Goal: Task Accomplishment & Management: Complete application form

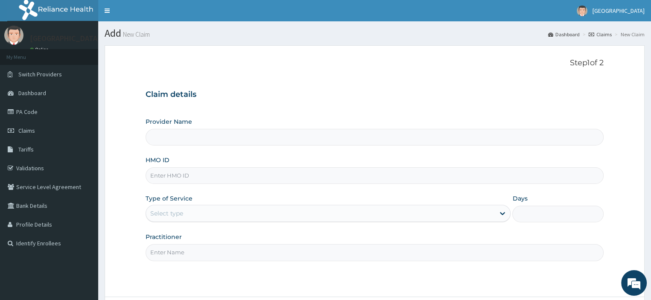
type input "[GEOGRAPHIC_DATA]"
click at [257, 175] on input "HMO ID" at bounding box center [375, 175] width 458 height 17
type input "SBL/10009/E"
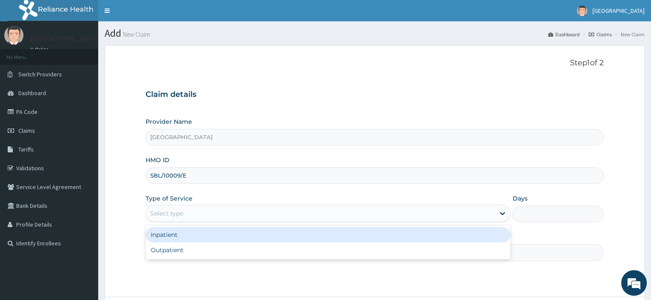
click at [225, 212] on div "Select type" at bounding box center [320, 214] width 349 height 14
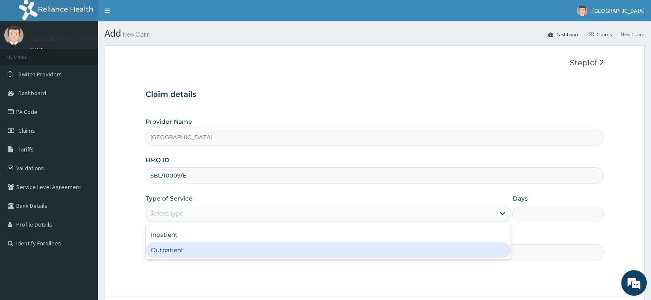
click at [211, 253] on div "Outpatient" at bounding box center [328, 249] width 365 height 15
type input "1"
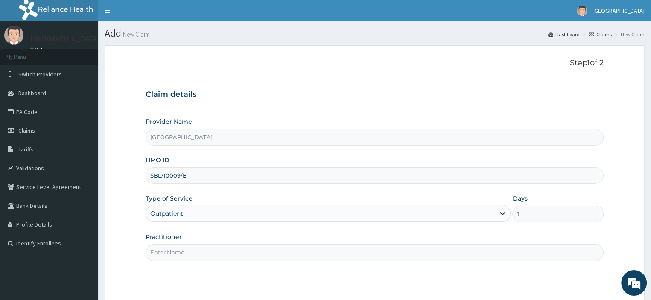
click at [236, 255] on input "Practitioner" at bounding box center [375, 252] width 458 height 17
type input "DR NTEKIM"
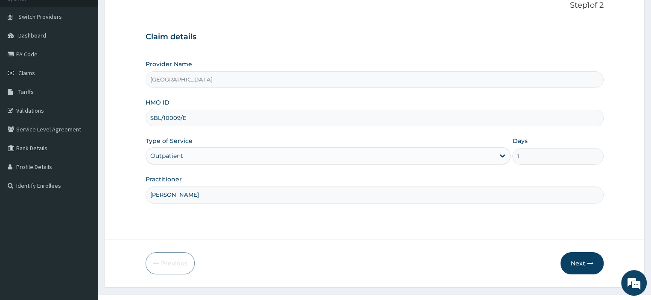
scroll to position [73, 0]
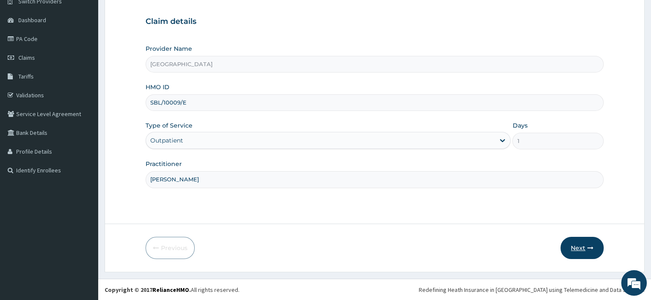
click at [572, 248] on button "Next" at bounding box center [581, 248] width 43 height 22
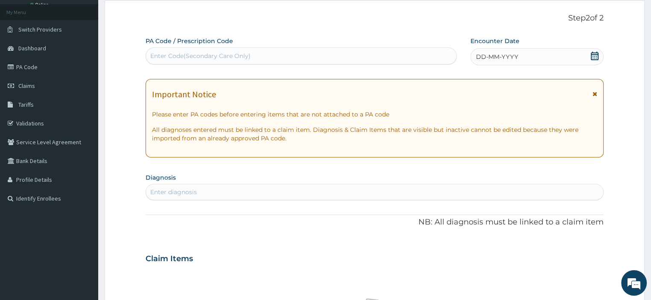
scroll to position [30, 0]
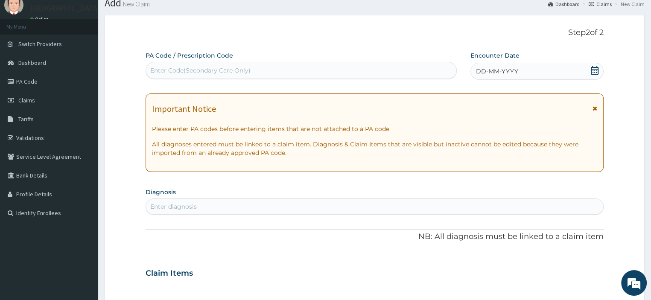
click at [501, 71] on span "DD-MM-YYYY" at bounding box center [497, 71] width 42 height 9
click at [359, 70] on div "Enter Code(Secondary Care Only)" at bounding box center [301, 71] width 310 height 14
type input "PA/48EAA9"
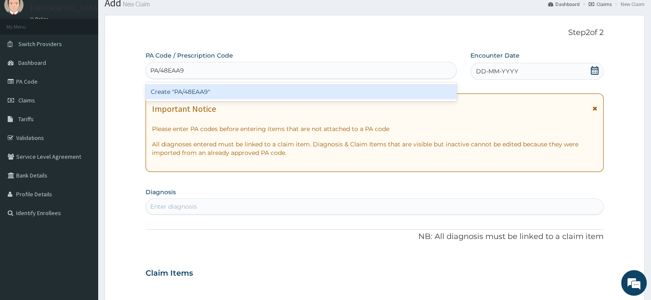
click at [323, 96] on div "Create "PA/48EAA9"" at bounding box center [301, 91] width 311 height 15
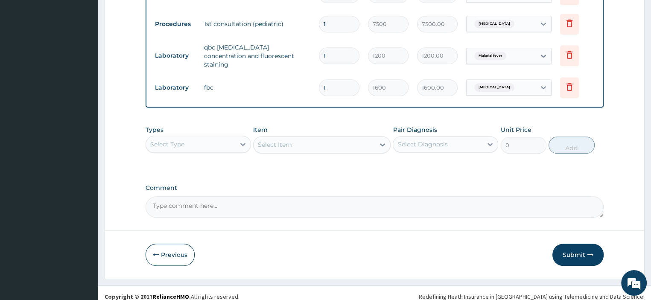
scroll to position [508, 0]
click at [568, 248] on button "Submit" at bounding box center [577, 254] width 51 height 22
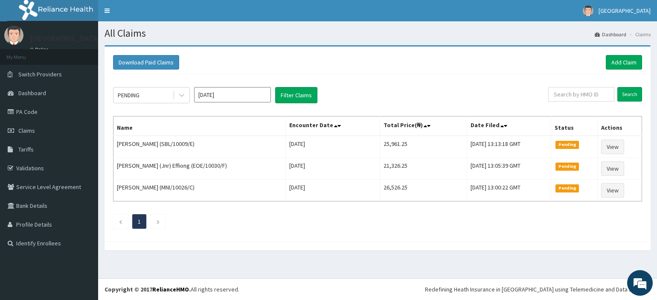
click at [627, 229] on div "PENDING Aug 2025 Filter Claims Search Name Encounter Date Total Price(₦) Date F…" at bounding box center [378, 155] width 538 height 163
click at [615, 63] on link "Add Claim" at bounding box center [624, 62] width 36 height 15
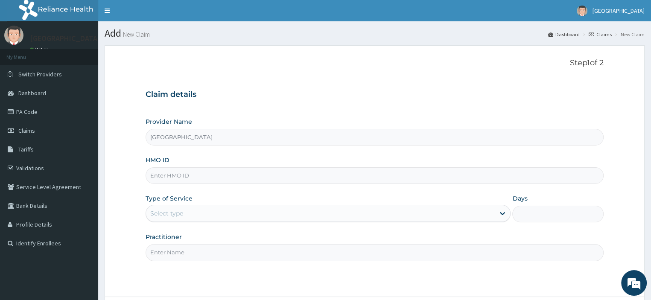
click at [353, 177] on input "HMO ID" at bounding box center [375, 175] width 458 height 17
click at [233, 177] on input "HMO ID" at bounding box center [375, 175] width 458 height 17
type input "TOO/10165/E"
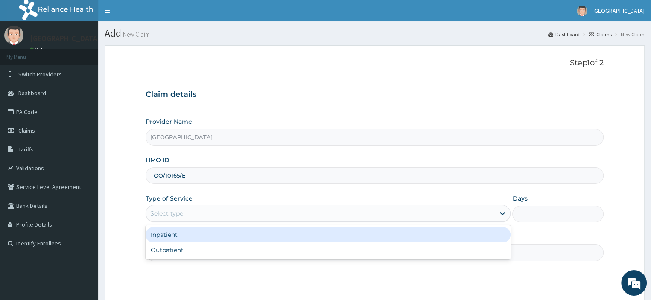
click at [230, 212] on div "Select type" at bounding box center [320, 214] width 349 height 14
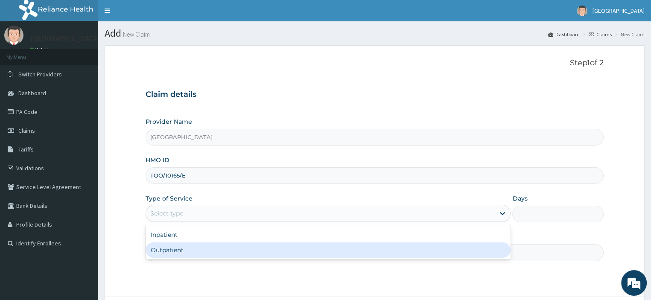
click at [226, 247] on div "Outpatient" at bounding box center [328, 249] width 365 height 15
type input "1"
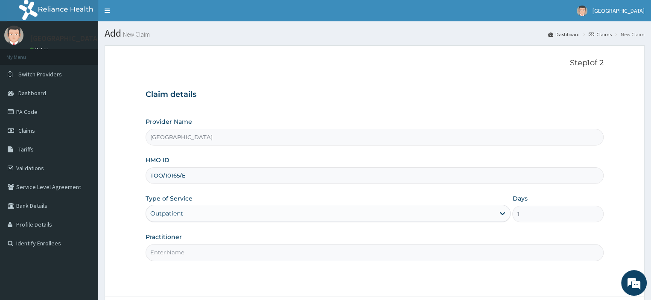
click at [220, 257] on input "Practitioner" at bounding box center [375, 252] width 458 height 17
type input "[PERSON_NAME]"
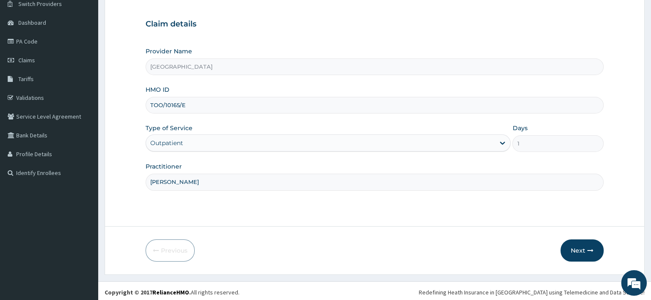
scroll to position [73, 0]
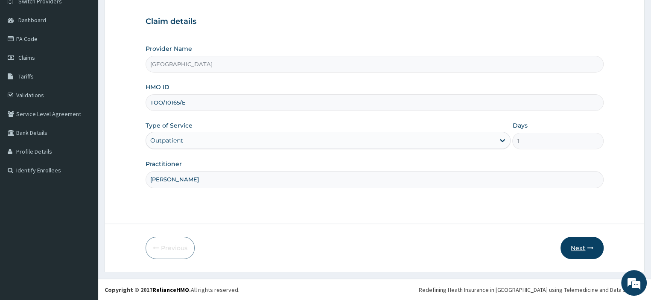
click at [586, 244] on button "Next" at bounding box center [581, 248] width 43 height 22
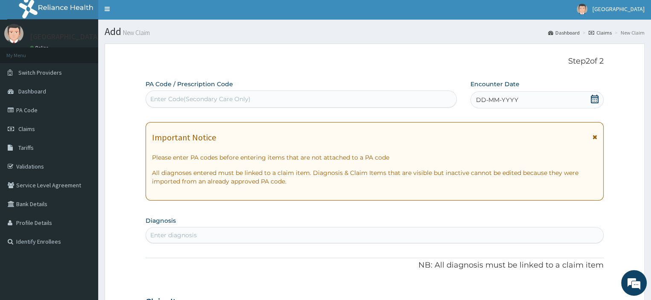
scroll to position [0, 0]
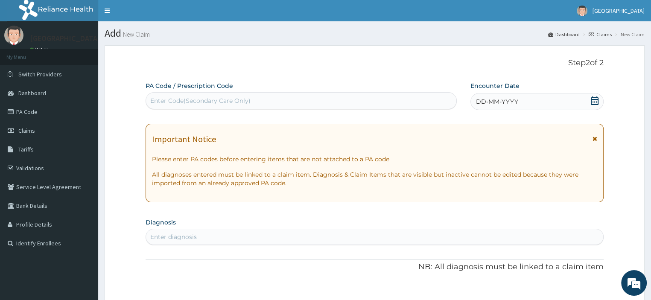
click at [341, 100] on div "Enter Code(Secondary Care Only)" at bounding box center [301, 101] width 310 height 14
type input "PA/76997B"
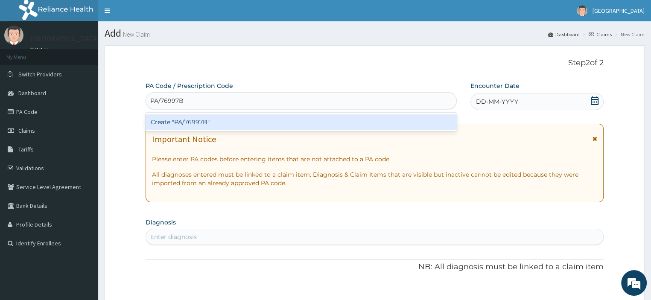
click at [292, 122] on div "Create "PA/76997B"" at bounding box center [301, 121] width 311 height 15
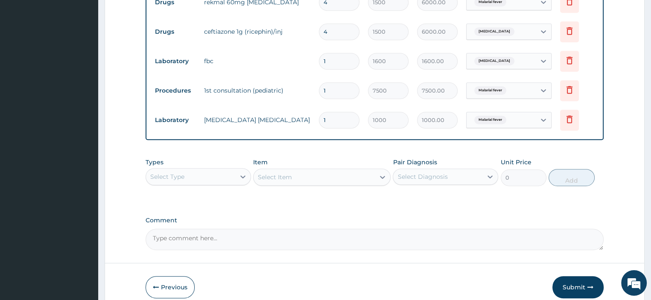
scroll to position [508, 0]
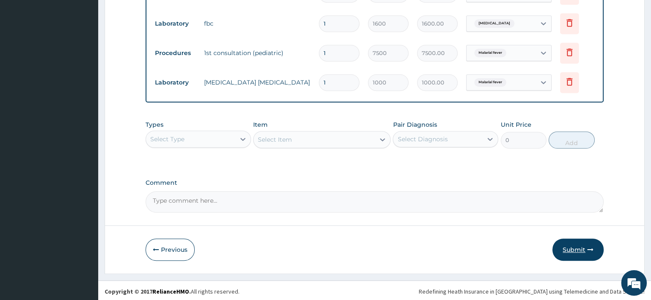
click at [568, 244] on button "Submit" at bounding box center [577, 250] width 51 height 22
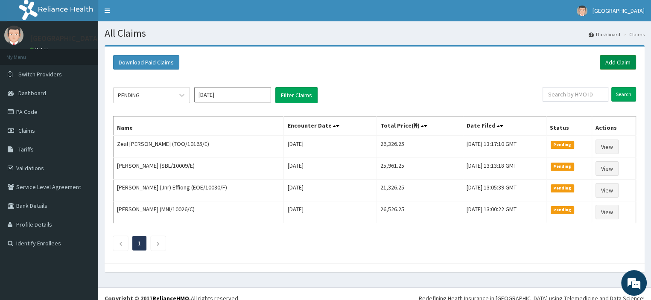
click at [621, 64] on link "Add Claim" at bounding box center [618, 62] width 36 height 15
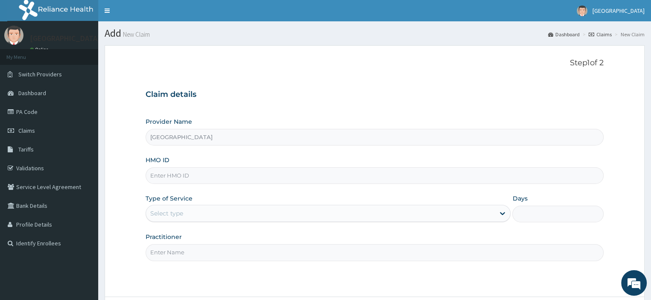
click at [323, 175] on input "HMO ID" at bounding box center [375, 175] width 458 height 17
type input "TOO/10165/C"
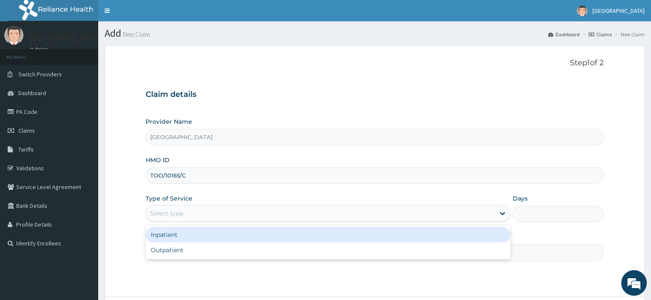
click at [257, 217] on div "Select type" at bounding box center [320, 214] width 349 height 14
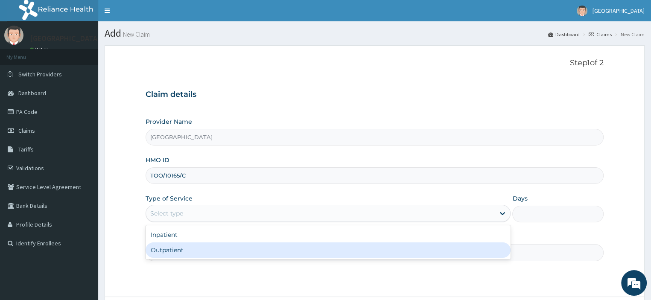
click at [205, 249] on div "Outpatient" at bounding box center [328, 249] width 365 height 15
type input "1"
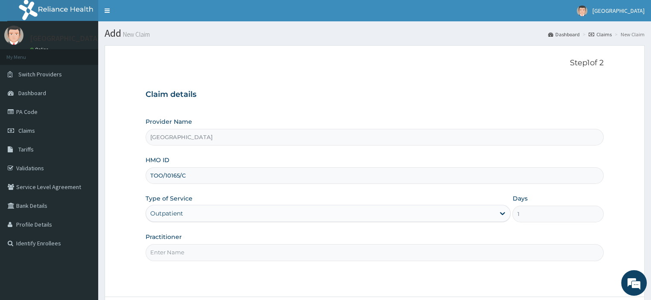
click at [204, 256] on input "Practitioner" at bounding box center [375, 252] width 458 height 17
type input "[PERSON_NAME]"
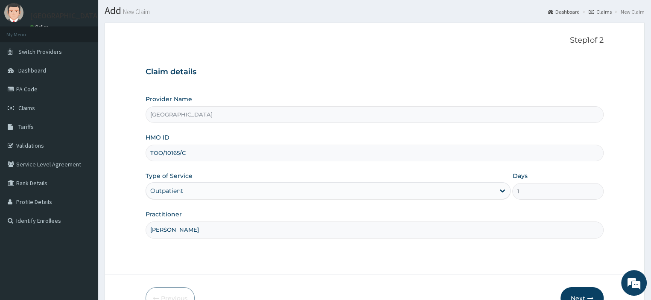
scroll to position [73, 0]
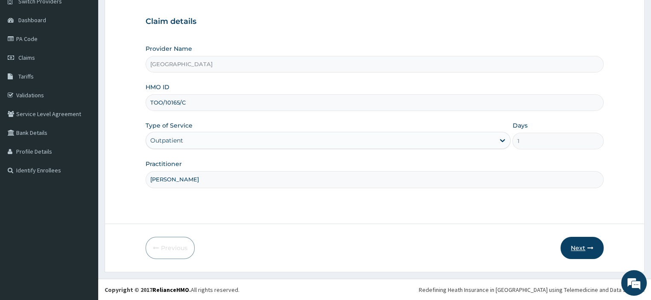
click at [571, 245] on button "Next" at bounding box center [581, 248] width 43 height 22
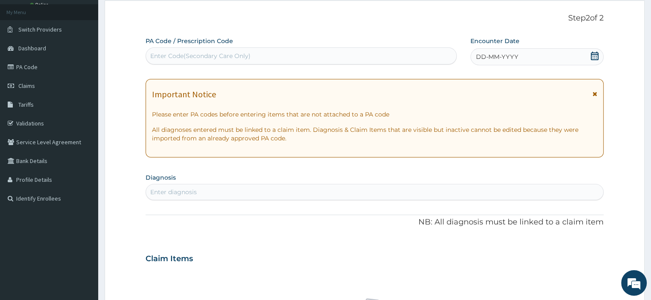
scroll to position [30, 0]
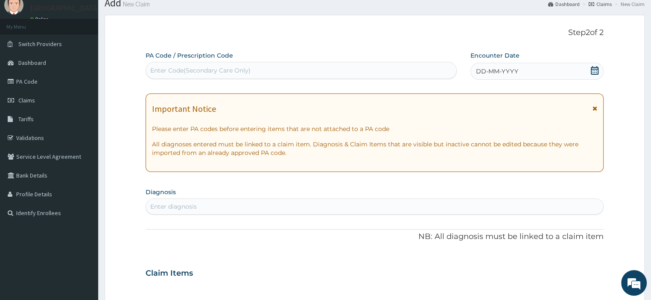
click at [335, 70] on div "Enter Code(Secondary Care Only)" at bounding box center [301, 71] width 310 height 14
type input "PA/78EF43"
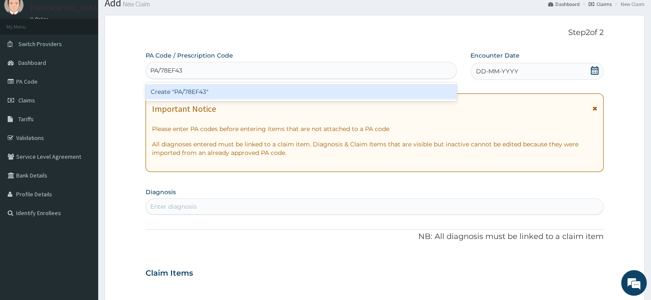
click at [332, 90] on div "Create "PA/78EF43"" at bounding box center [301, 91] width 311 height 15
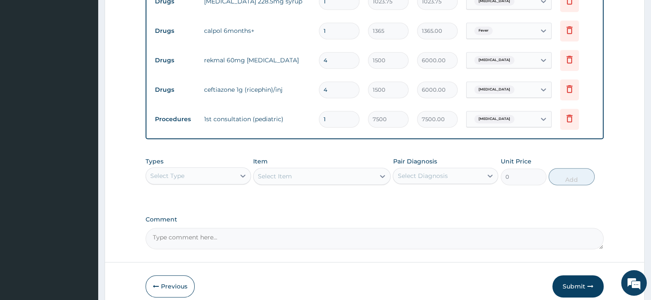
scroll to position [449, 0]
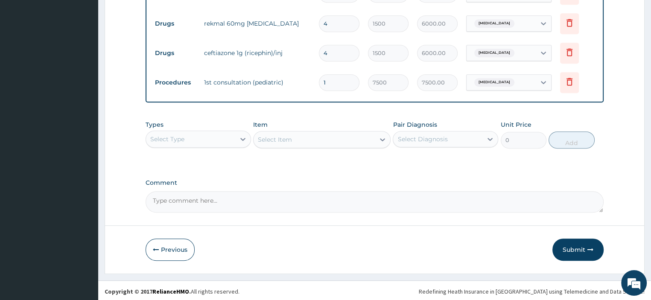
click at [562, 245] on button "Submit" at bounding box center [577, 250] width 51 height 22
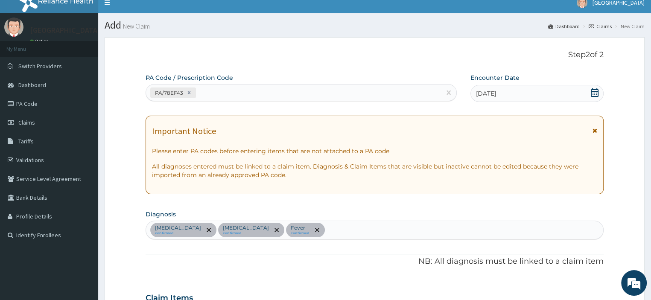
scroll to position [0, 0]
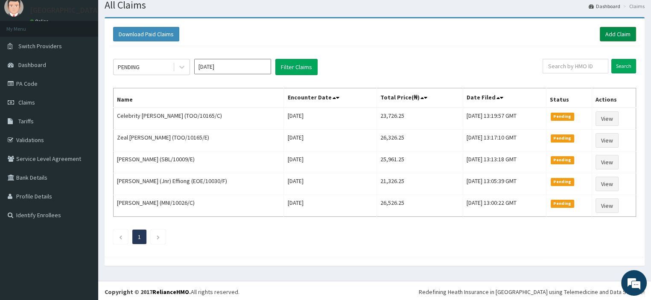
click at [622, 29] on link "Add Claim" at bounding box center [618, 34] width 36 height 15
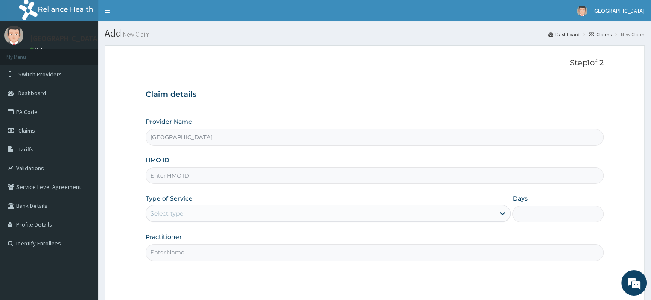
click at [309, 177] on input "HMO ID" at bounding box center [375, 175] width 458 height 17
click at [170, 174] on input "ITE/1009/C" at bounding box center [375, 175] width 458 height 17
click at [198, 179] on input "ITE/10019/C" at bounding box center [375, 175] width 458 height 17
type input "ITE/10019/C"
click at [196, 213] on div "Select type" at bounding box center [320, 214] width 349 height 14
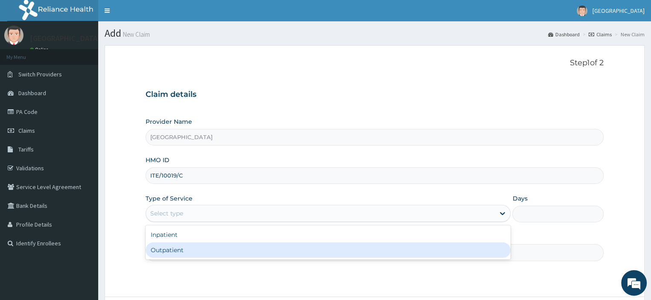
click at [195, 254] on div "Outpatient" at bounding box center [328, 249] width 365 height 15
type input "1"
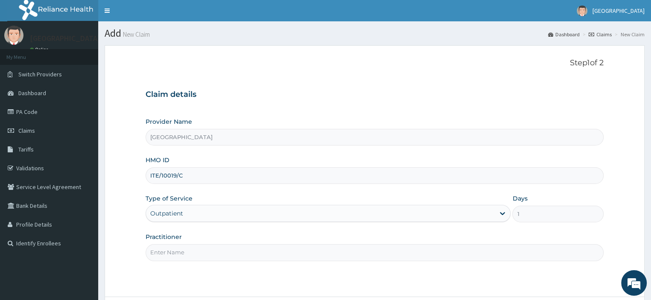
click at [193, 252] on input "Practitioner" at bounding box center [375, 252] width 458 height 17
type input "DR NTEKIM"
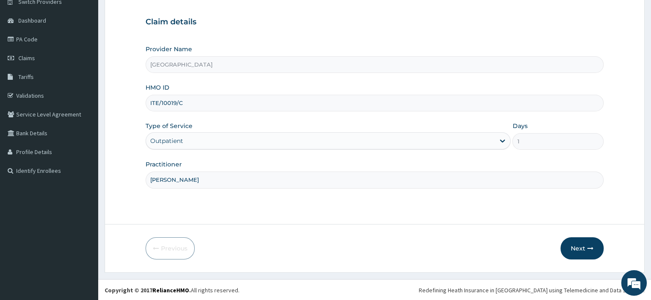
scroll to position [73, 0]
click at [588, 245] on icon "button" at bounding box center [590, 248] width 6 height 6
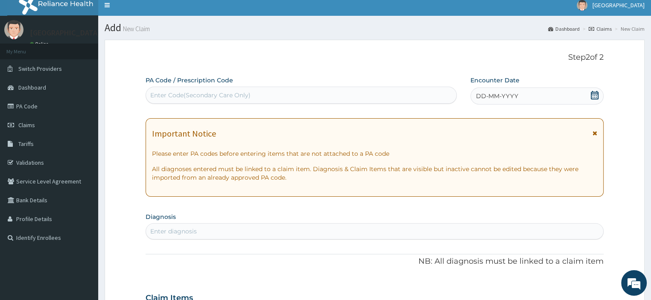
scroll to position [0, 0]
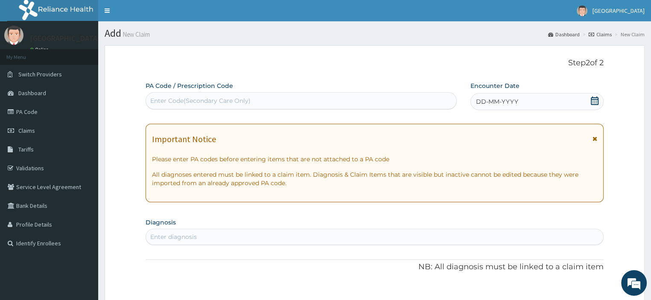
click at [338, 101] on div "Enter Code(Secondary Care Only)" at bounding box center [301, 101] width 310 height 14
type input "PA/1C8865"
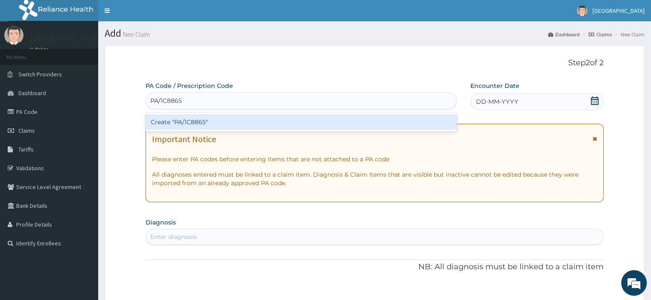
click at [330, 122] on div "Create "PA/1C8865"" at bounding box center [301, 121] width 311 height 15
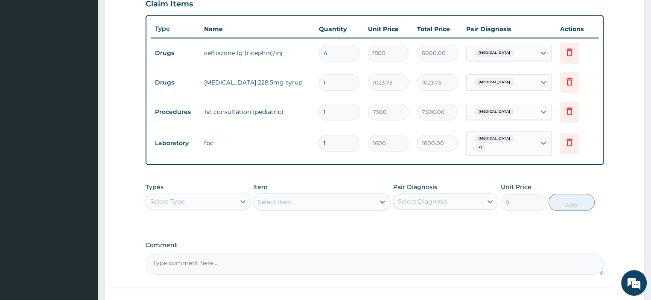
scroll to position [361, 0]
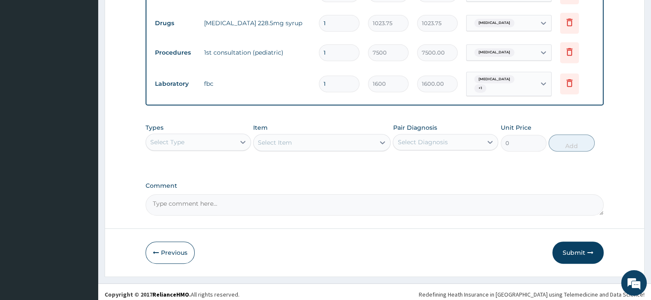
click at [575, 246] on button "Submit" at bounding box center [577, 253] width 51 height 22
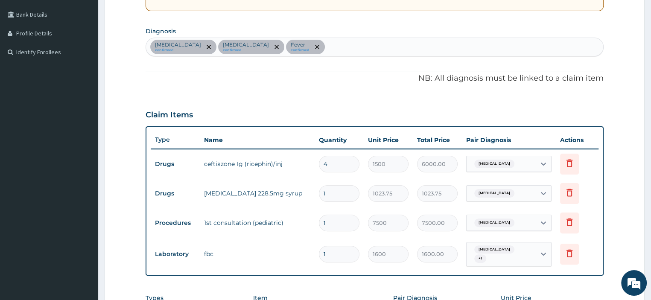
scroll to position [191, 0]
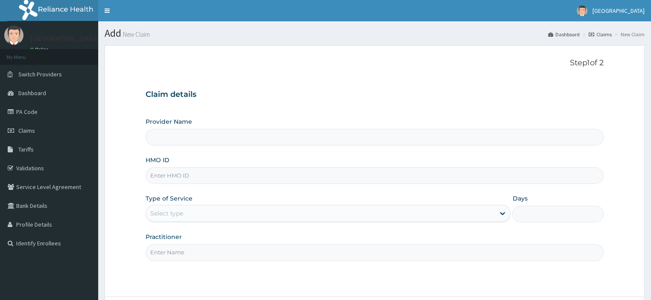
type input "[GEOGRAPHIC_DATA]"
click at [268, 172] on input "HMO ID" at bounding box center [375, 175] width 458 height 17
type input "TOO/10165/C"
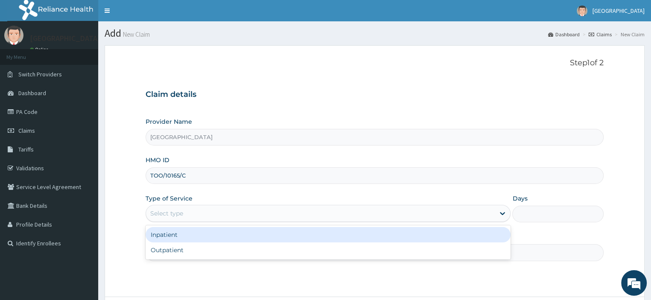
click at [292, 216] on div "Select type" at bounding box center [320, 214] width 349 height 14
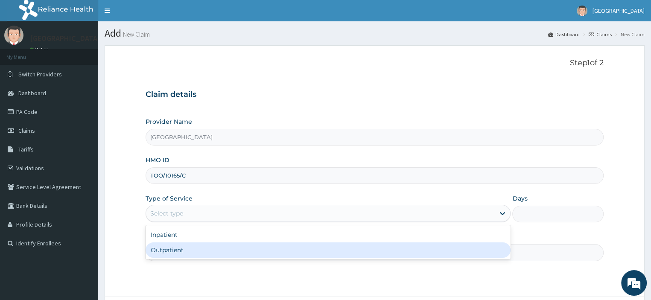
click at [289, 248] on div "Outpatient" at bounding box center [328, 249] width 365 height 15
type input "1"
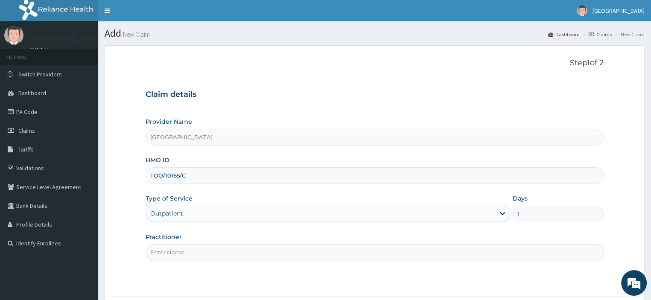
click at [290, 255] on input "Practitioner" at bounding box center [375, 252] width 458 height 17
type input "[PERSON_NAME]"
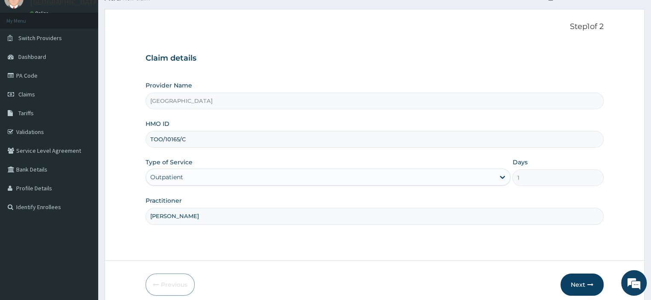
scroll to position [73, 0]
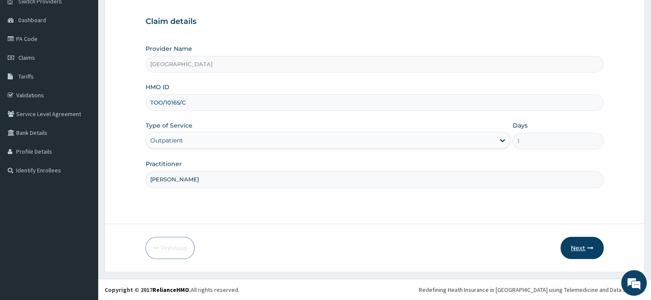
click at [586, 240] on button "Next" at bounding box center [581, 248] width 43 height 22
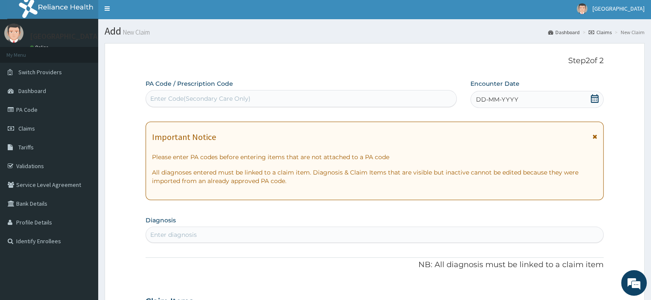
scroll to position [0, 0]
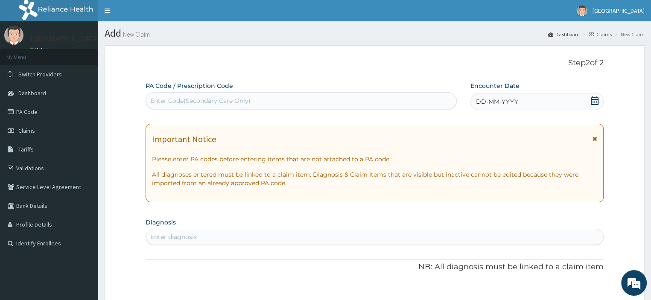
click at [319, 97] on div "Enter Code(Secondary Care Only)" at bounding box center [301, 101] width 310 height 14
type input "PA/78EF43"
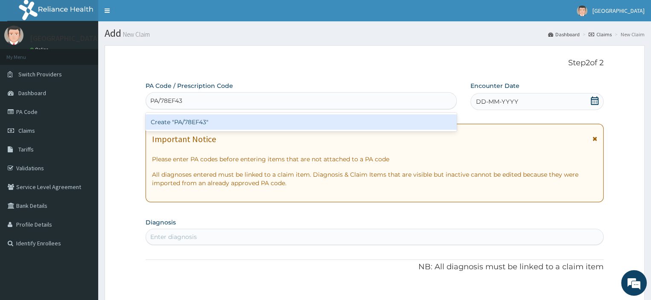
click at [319, 121] on div "Create "PA/78EF43"" at bounding box center [301, 121] width 311 height 15
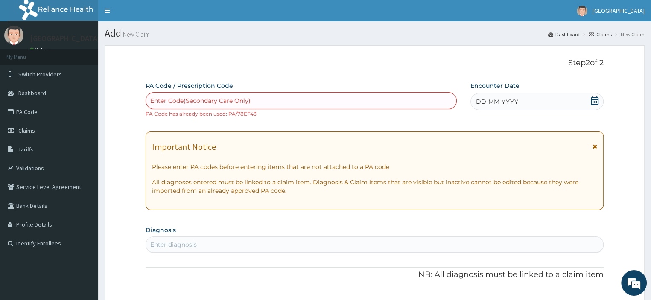
click at [117, 33] on h1 "Add New Claim" at bounding box center [375, 33] width 540 height 11
click at [133, 37] on small "New Claim" at bounding box center [135, 34] width 29 height 6
click at [636, 34] on li "New Claim" at bounding box center [628, 34] width 32 height 7
click at [628, 37] on li "New Claim" at bounding box center [628, 34] width 32 height 7
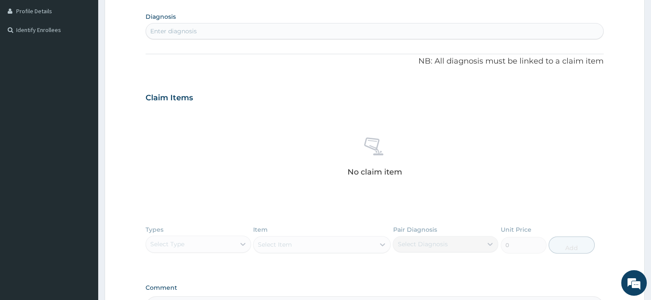
scroll to position [320, 0]
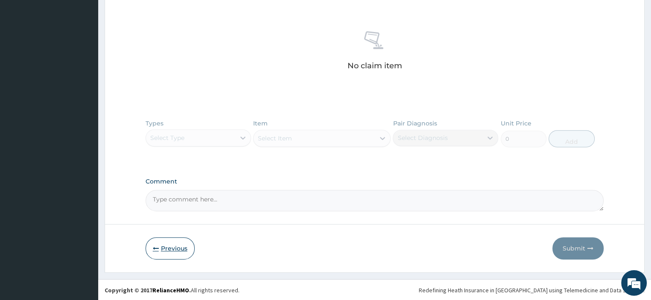
click at [174, 246] on button "Previous" at bounding box center [170, 248] width 49 height 22
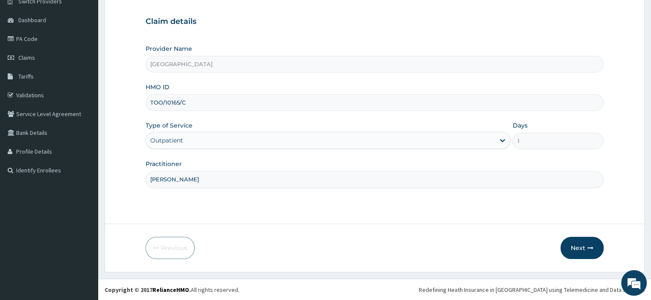
click at [219, 102] on input "TOO/10165/C" at bounding box center [375, 102] width 458 height 17
type input "TOO/10165/F"
click at [567, 239] on button "Next" at bounding box center [581, 248] width 43 height 22
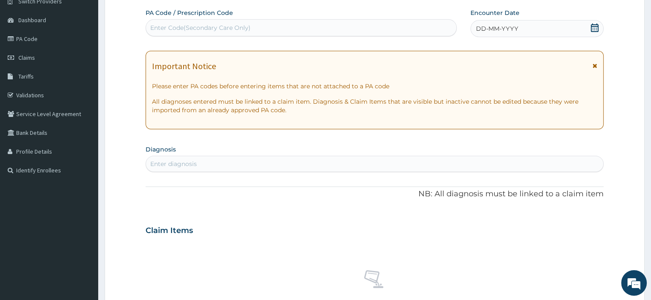
click at [230, 25] on div "Enter Code(Secondary Care Only)" at bounding box center [200, 27] width 100 height 9
type input "PA/69627B"
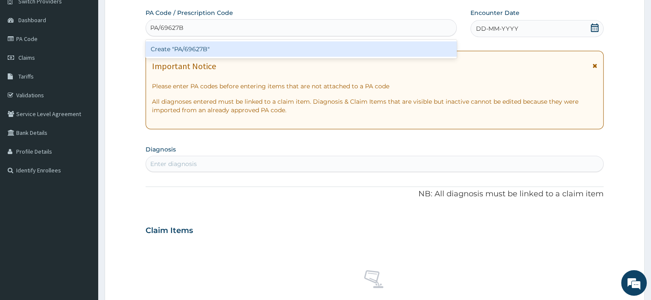
click at [245, 49] on div "Create "PA/69627B"" at bounding box center [301, 48] width 311 height 15
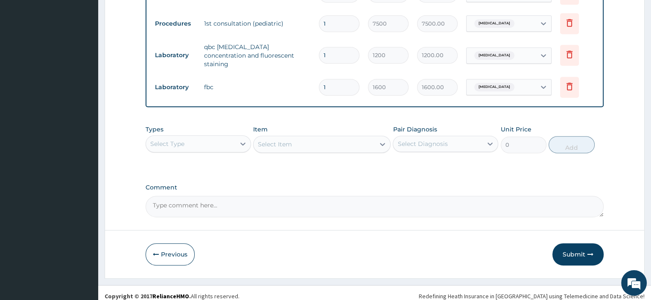
scroll to position [391, 0]
click at [575, 246] on button "Submit" at bounding box center [577, 254] width 51 height 22
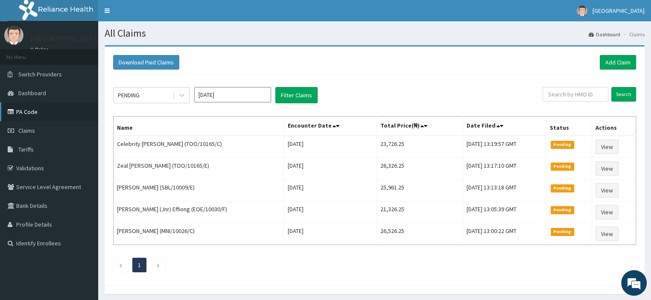
click at [21, 107] on link "PA Code" at bounding box center [49, 111] width 98 height 19
click at [611, 61] on link "Add Claim" at bounding box center [618, 62] width 36 height 15
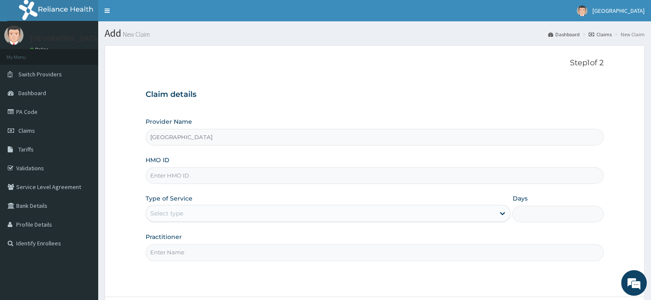
click at [302, 177] on input "HMO ID" at bounding box center [375, 175] width 458 height 17
type input "TOO/10165/D"
click at [265, 215] on div "Select type" at bounding box center [320, 214] width 349 height 14
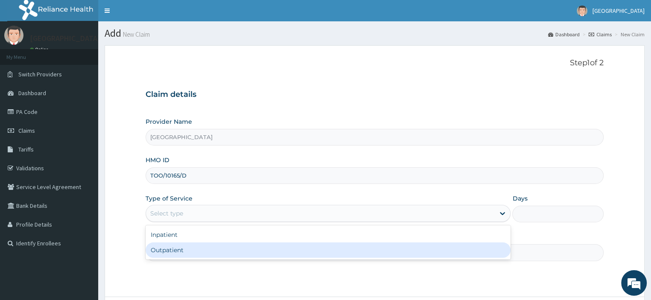
click at [252, 256] on div "Outpatient" at bounding box center [328, 249] width 365 height 15
type input "1"
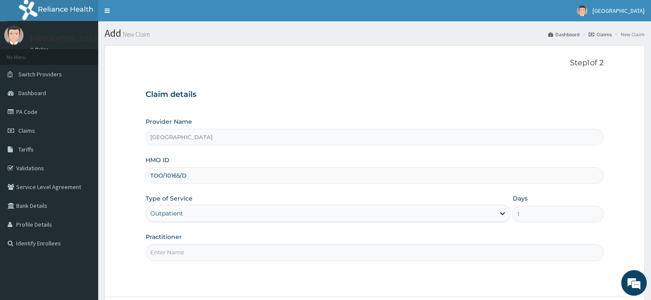
click at [252, 256] on input "Practitioner" at bounding box center [375, 252] width 458 height 17
click at [231, 252] on input "Practitioner" at bounding box center [375, 252] width 458 height 17
click at [210, 255] on input "Practitioner" at bounding box center [375, 252] width 458 height 17
click at [207, 251] on input "Practitioner" at bounding box center [375, 252] width 458 height 17
click at [166, 251] on input "Practitioner" at bounding box center [375, 252] width 458 height 17
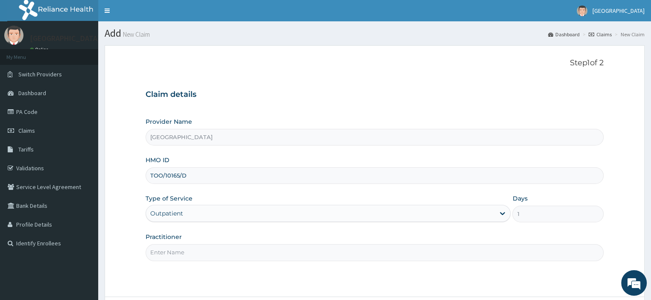
click at [202, 251] on input "Practitioner" at bounding box center [375, 252] width 458 height 17
click at [197, 250] on input "Practitioner" at bounding box center [375, 252] width 458 height 17
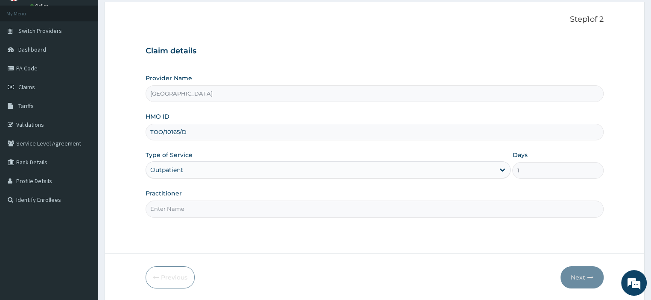
scroll to position [73, 0]
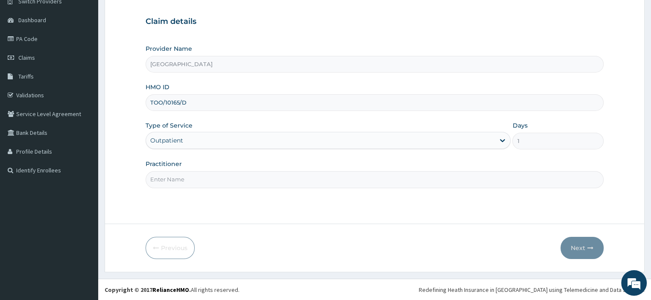
click at [195, 180] on input "Practitioner" at bounding box center [375, 179] width 458 height 17
click at [204, 181] on input "Practitioner" at bounding box center [375, 179] width 458 height 17
click at [227, 183] on input "Practitioner" at bounding box center [375, 179] width 458 height 17
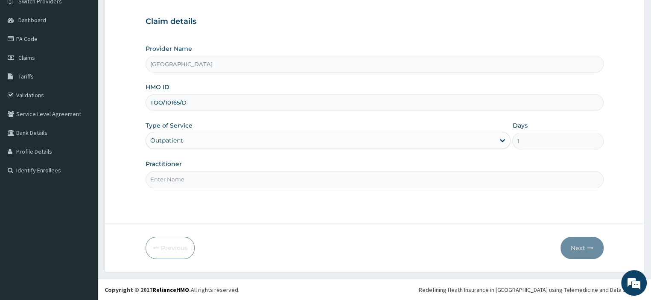
click at [215, 184] on input "Practitioner" at bounding box center [375, 179] width 458 height 17
click at [213, 178] on input "Practitioner" at bounding box center [375, 179] width 458 height 17
click at [213, 177] on input "Practitioner" at bounding box center [375, 179] width 458 height 17
click at [246, 177] on input "Practitioner" at bounding box center [375, 179] width 458 height 17
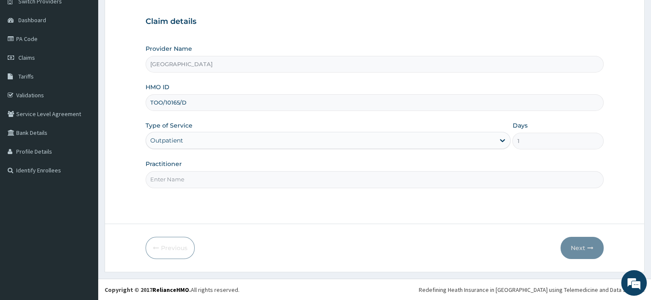
click at [254, 178] on input "Practitioner" at bounding box center [375, 179] width 458 height 17
click at [239, 183] on input "Practitioner" at bounding box center [375, 179] width 458 height 17
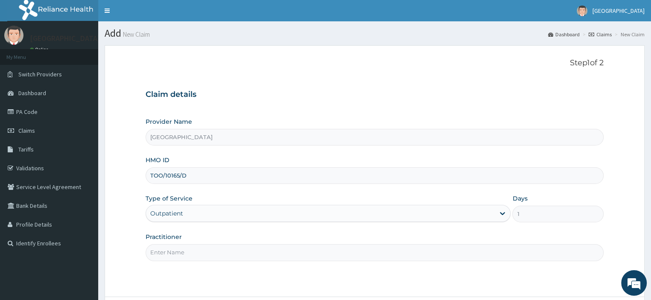
scroll to position [0, 0]
click at [217, 258] on input "Practitioner" at bounding box center [375, 252] width 458 height 17
click at [209, 252] on input "Practitioner" at bounding box center [375, 252] width 458 height 17
click at [203, 252] on input "Practitioner" at bounding box center [375, 252] width 458 height 17
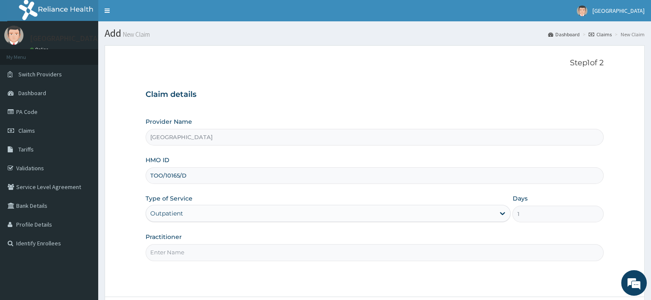
drag, startPoint x: 193, startPoint y: 202, endPoint x: 196, endPoint y: 207, distance: 5.2
click at [193, 202] on div "Type of Service Outpatient" at bounding box center [328, 208] width 365 height 28
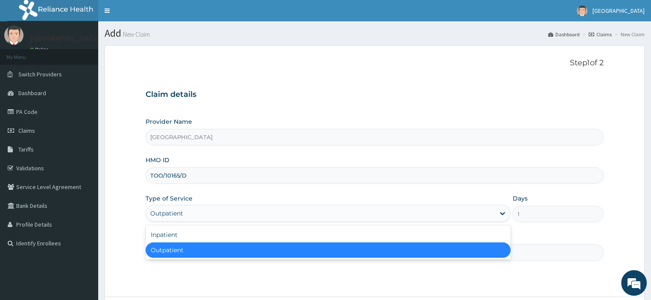
click at [196, 210] on div "Outpatient" at bounding box center [320, 214] width 349 height 14
drag, startPoint x: 198, startPoint y: 244, endPoint x: 198, endPoint y: 249, distance: 5.1
click at [198, 244] on div "Outpatient" at bounding box center [328, 249] width 365 height 15
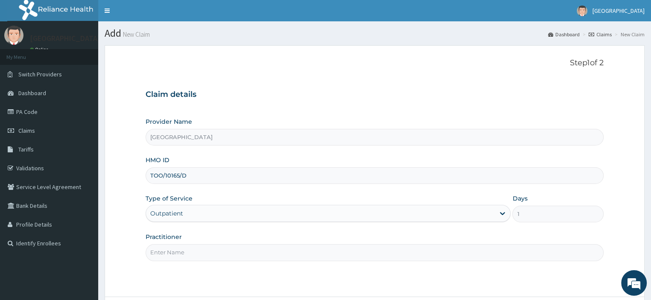
click at [183, 249] on input "Practitioner" at bounding box center [375, 252] width 458 height 17
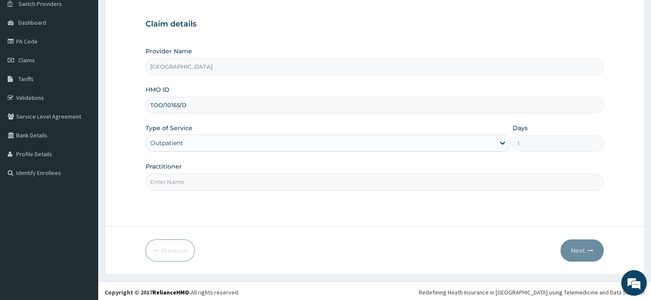
scroll to position [73, 0]
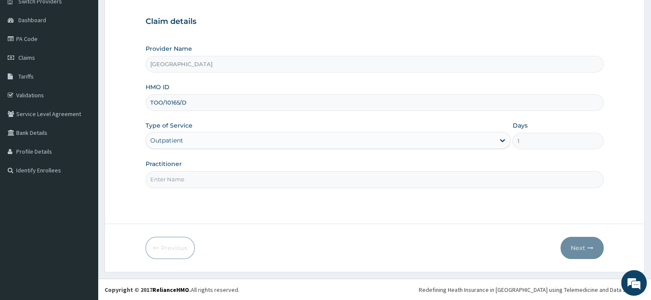
drag, startPoint x: 307, startPoint y: 204, endPoint x: 306, endPoint y: 194, distance: 9.5
click at [306, 202] on div "Step 1 of 2 Claim details Provider Name NEDEKE CHILDRENS HOSPITAL HMO ID TOO/10…" at bounding box center [375, 97] width 458 height 225
click at [307, 180] on input "Practitioner" at bounding box center [375, 179] width 458 height 17
click at [200, 99] on input "TOO/10165/D" at bounding box center [375, 102] width 458 height 17
click at [257, 63] on input "NEDEKE CHILDRENS HOSPITAL" at bounding box center [375, 64] width 458 height 17
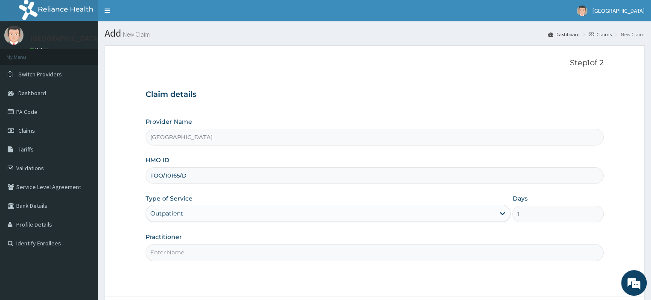
scroll to position [0, 0]
click at [264, 174] on input "HMO ID" at bounding box center [375, 175] width 458 height 17
click at [251, 176] on input "HMO ID" at bounding box center [375, 175] width 458 height 17
click at [250, 175] on input "HMO ID" at bounding box center [375, 175] width 458 height 17
type input "TOO/10165/D"
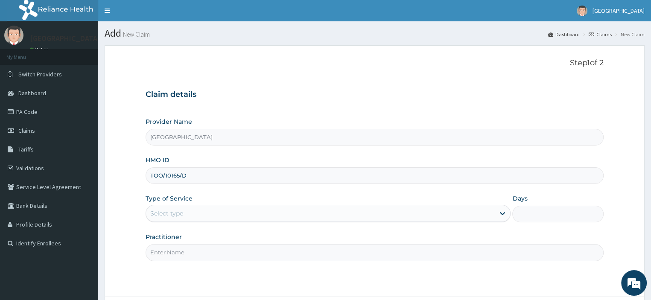
click at [244, 209] on div "Select type" at bounding box center [320, 214] width 349 height 14
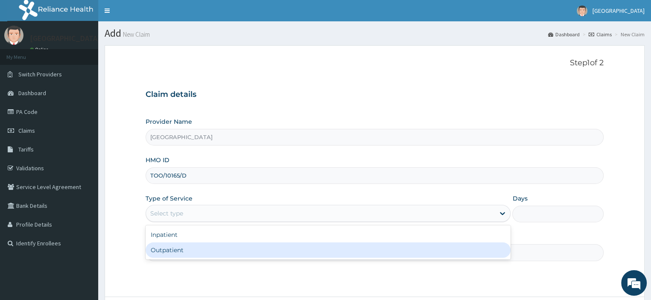
click at [244, 247] on div "Outpatient" at bounding box center [328, 249] width 365 height 15
type input "1"
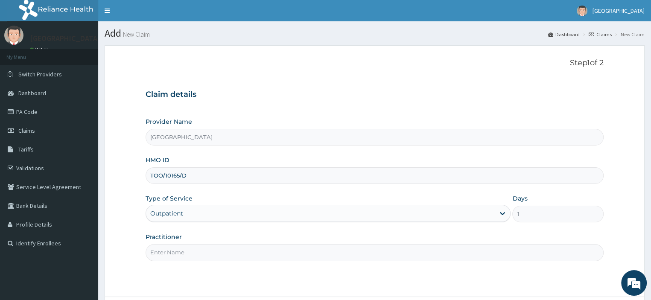
click at [243, 252] on input "Practitioner" at bounding box center [375, 252] width 458 height 17
click at [227, 257] on input "Practitioner" at bounding box center [375, 252] width 458 height 17
drag, startPoint x: 203, startPoint y: 257, endPoint x: 198, endPoint y: 257, distance: 4.7
click at [200, 257] on input "Practitioner" at bounding box center [375, 252] width 458 height 17
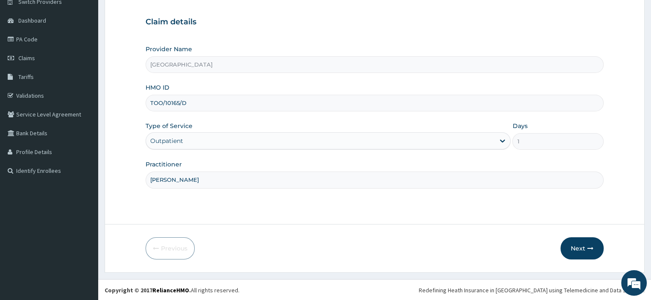
scroll to position [73, 0]
type input "DR NTEKIM"
click at [587, 244] on button "Next" at bounding box center [581, 248] width 43 height 22
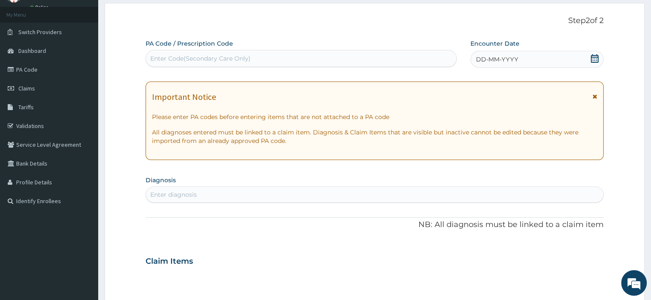
scroll to position [0, 0]
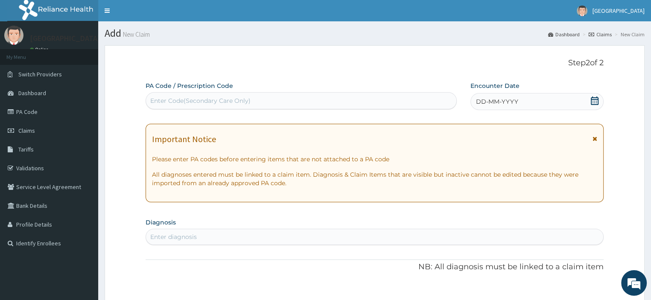
click at [246, 100] on div "Enter Code(Secondary Care Only)" at bounding box center [200, 100] width 100 height 9
type input "PA/703860"
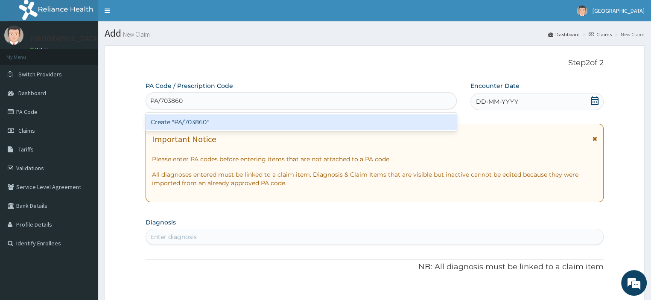
click at [254, 125] on div "Create "PA/703860"" at bounding box center [301, 121] width 311 height 15
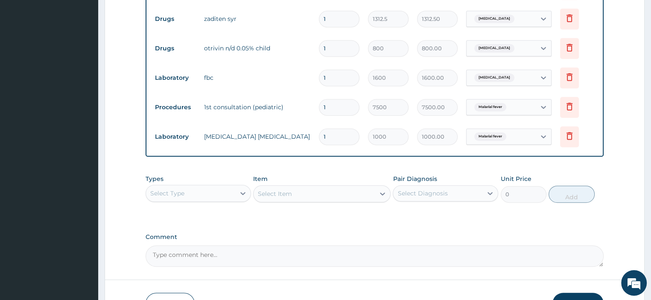
scroll to position [538, 0]
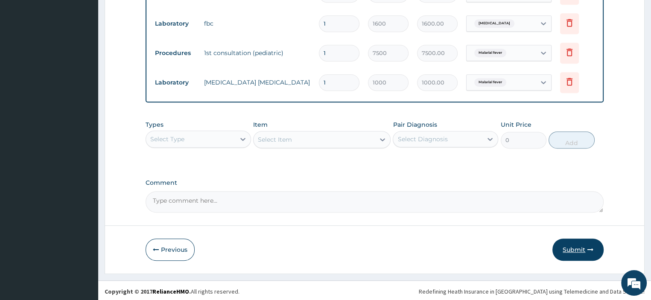
click at [570, 245] on button "Submit" at bounding box center [577, 250] width 51 height 22
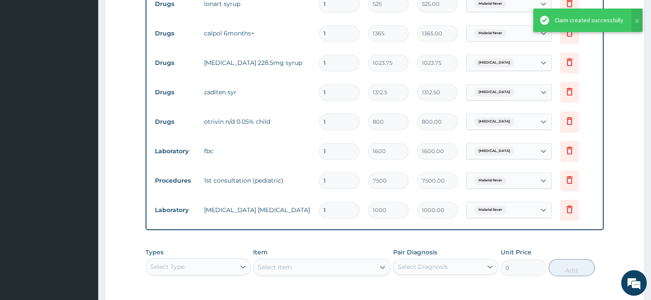
scroll to position [410, 0]
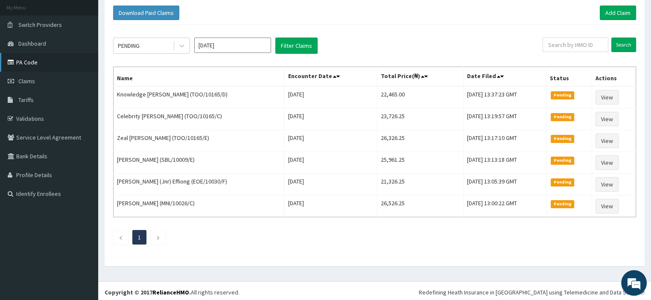
click at [32, 64] on link "PA Code" at bounding box center [49, 62] width 98 height 19
